Goal: Task Accomplishment & Management: Manage account settings

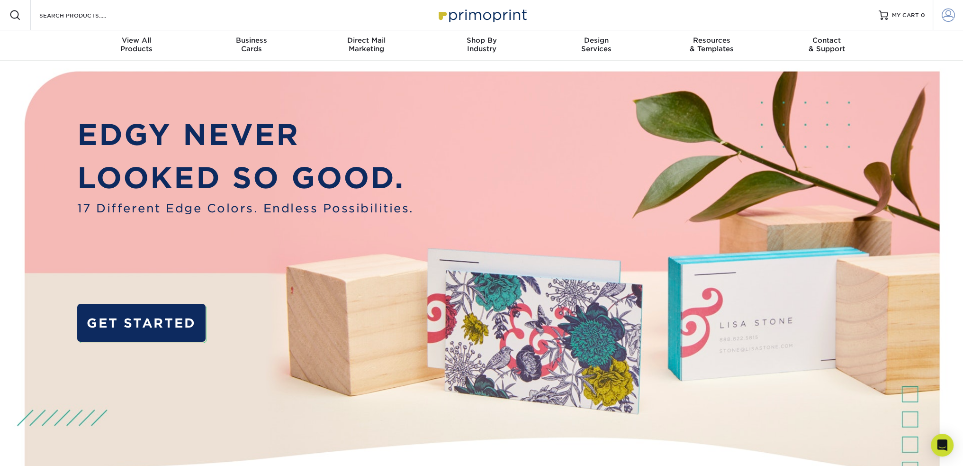
click at [953, 18] on span at bounding box center [948, 15] width 13 height 13
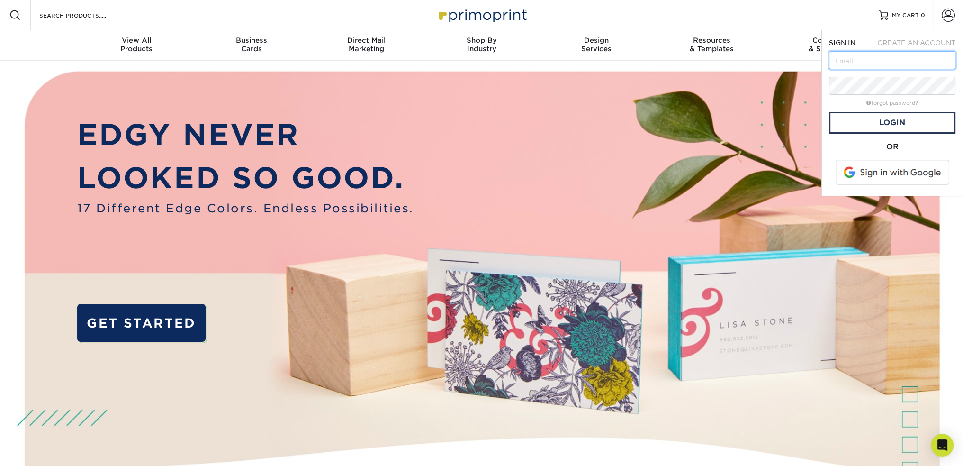
click at [912, 62] on input "text" at bounding box center [892, 60] width 126 height 18
type input "tori@preludecapital.com"
click at [860, 119] on link "Login" at bounding box center [892, 123] width 126 height 22
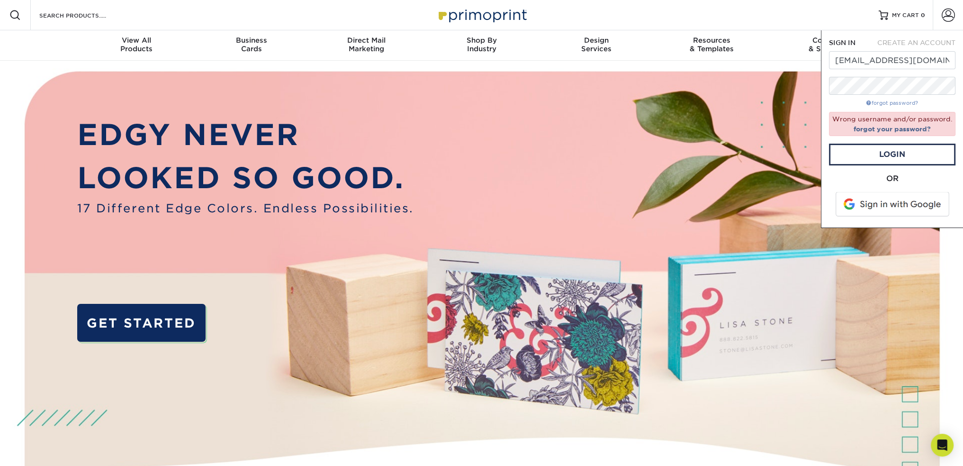
click at [904, 100] on link "forgot password?" at bounding box center [892, 103] width 52 height 6
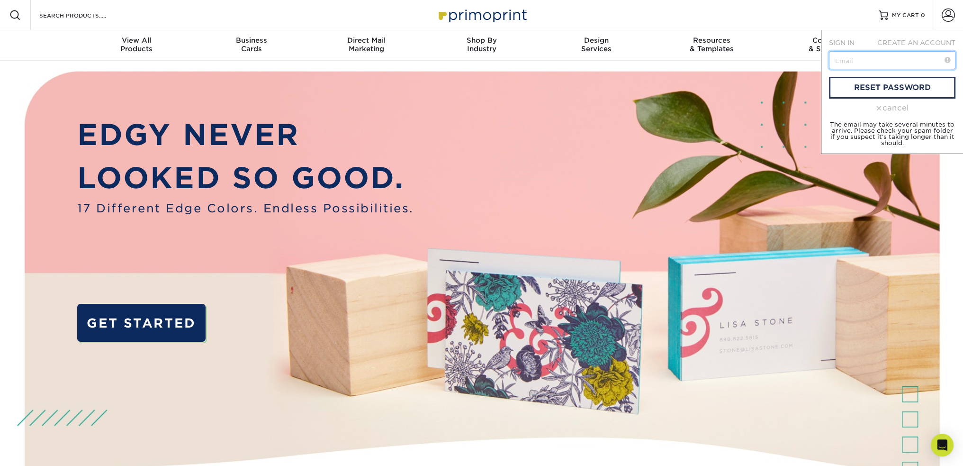
click at [877, 63] on input "text" at bounding box center [892, 60] width 126 height 18
type input "tori@preludecapital.com"
click at [881, 127] on small "The email may take several minutes to arrive. Please check your spam folder if …" at bounding box center [892, 134] width 125 height 26
click at [884, 88] on link "reset password" at bounding box center [892, 88] width 126 height 22
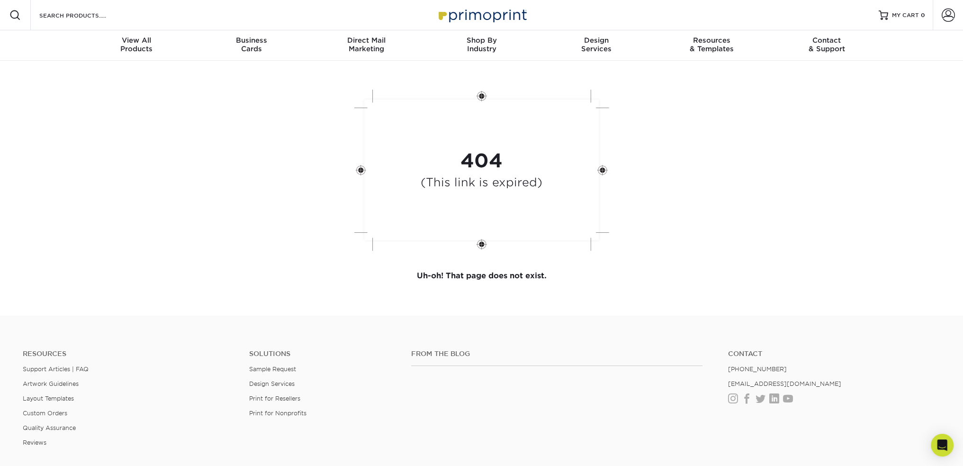
click at [451, 176] on h4 "(This link is expired)" at bounding box center [482, 183] width 122 height 14
click at [491, 148] on div "404 (This link is expired)" at bounding box center [482, 170] width 284 height 175
click at [948, 12] on span at bounding box center [948, 15] width 13 height 13
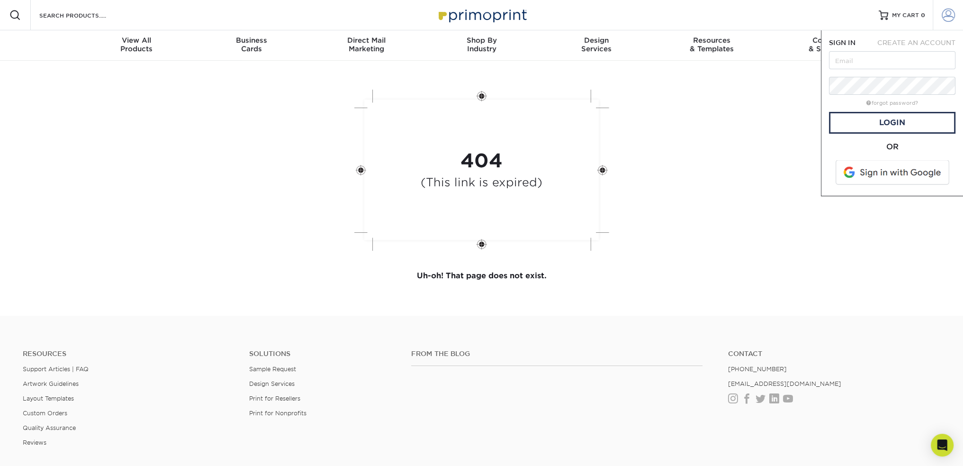
click at [948, 12] on span at bounding box center [948, 15] width 13 height 13
